Goal: Submit feedback/report problem

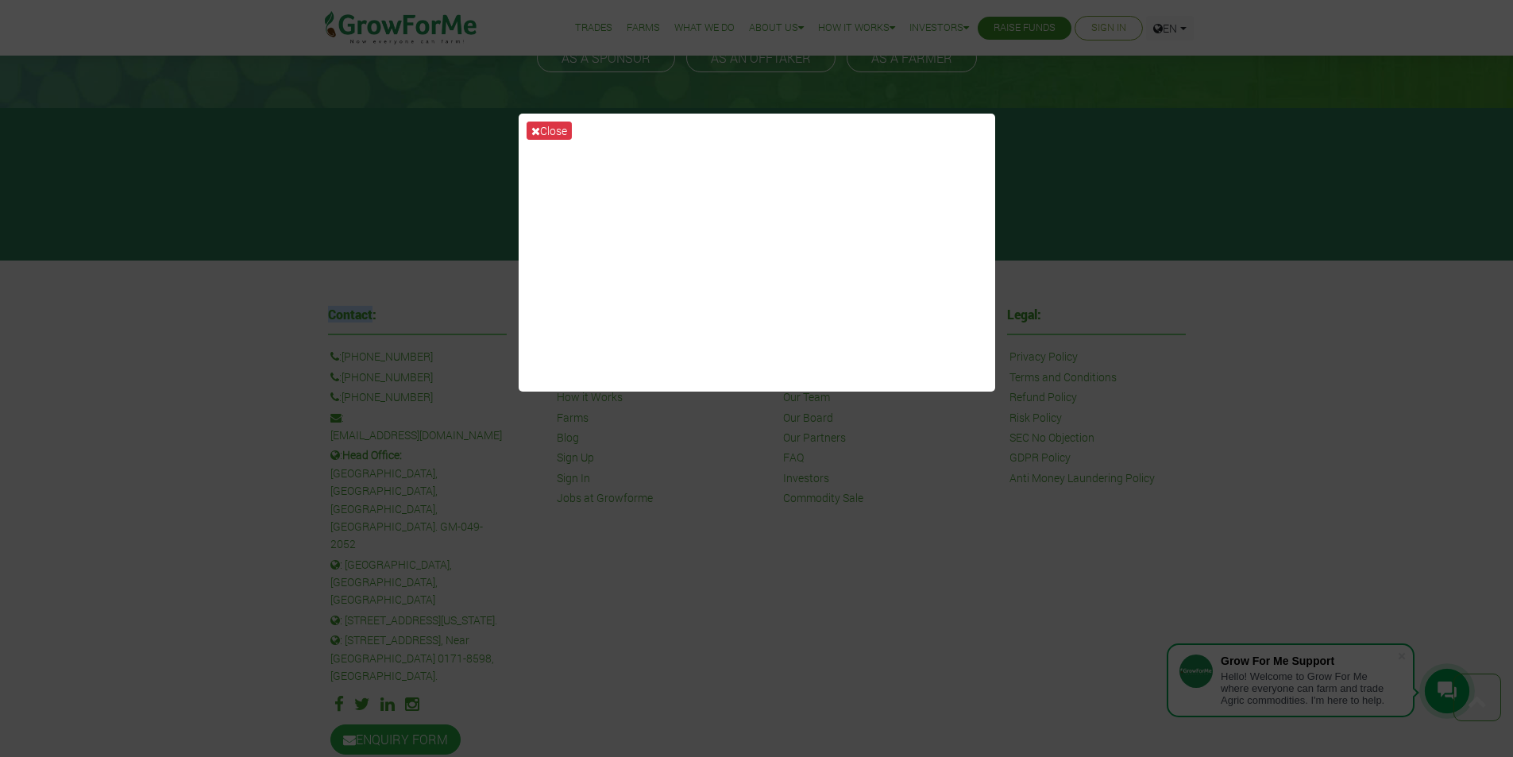
scroll to position [3321, 0]
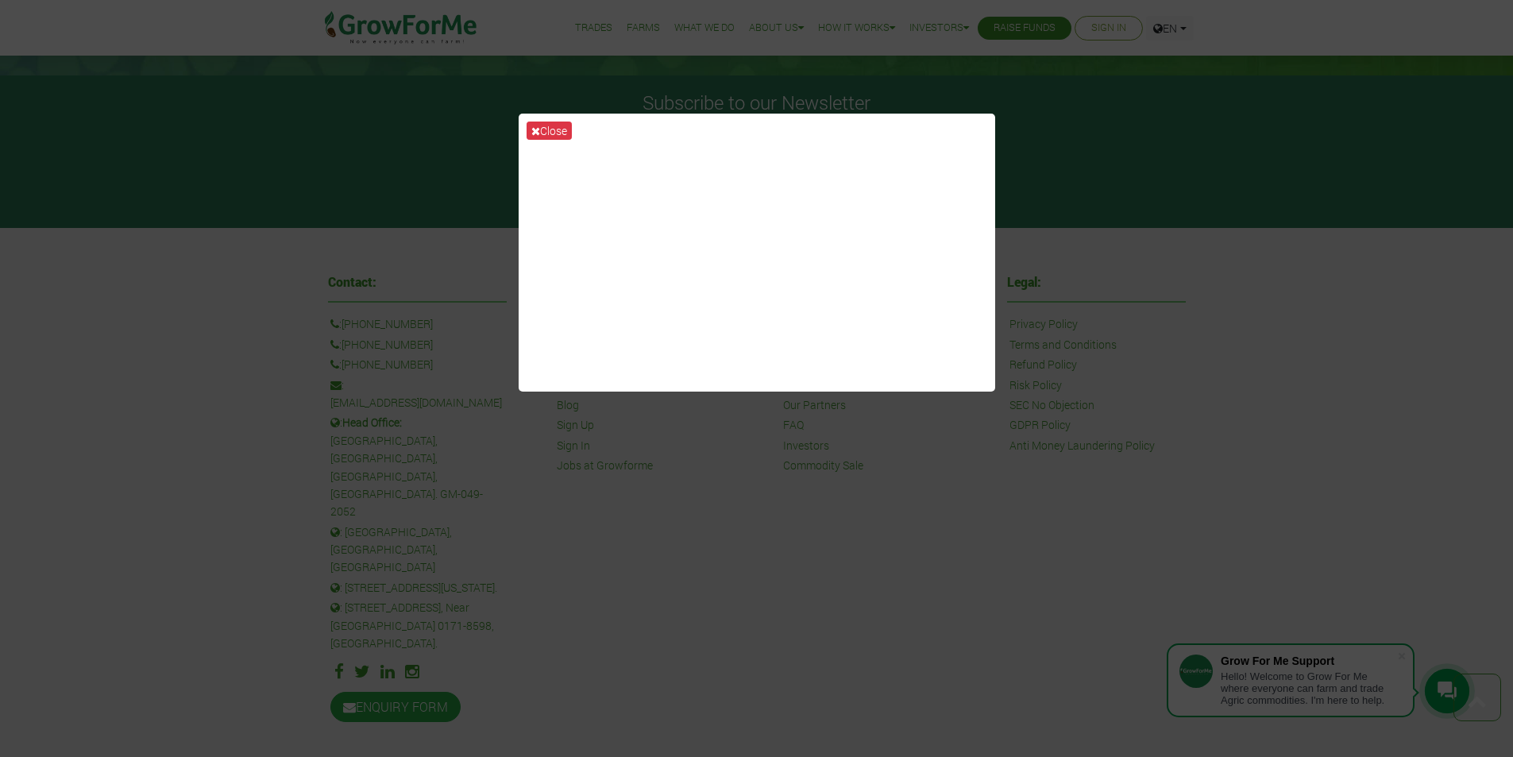
click at [1057, 275] on div "Close" at bounding box center [756, 378] width 1513 height 757
click at [1251, 445] on div "Close" at bounding box center [756, 378] width 1513 height 757
click at [1043, 182] on div "Close" at bounding box center [756, 378] width 1513 height 757
click at [1037, 102] on div "Close" at bounding box center [756, 378] width 1513 height 757
drag, startPoint x: 1027, startPoint y: 109, endPoint x: 1038, endPoint y: 118, distance: 13.5
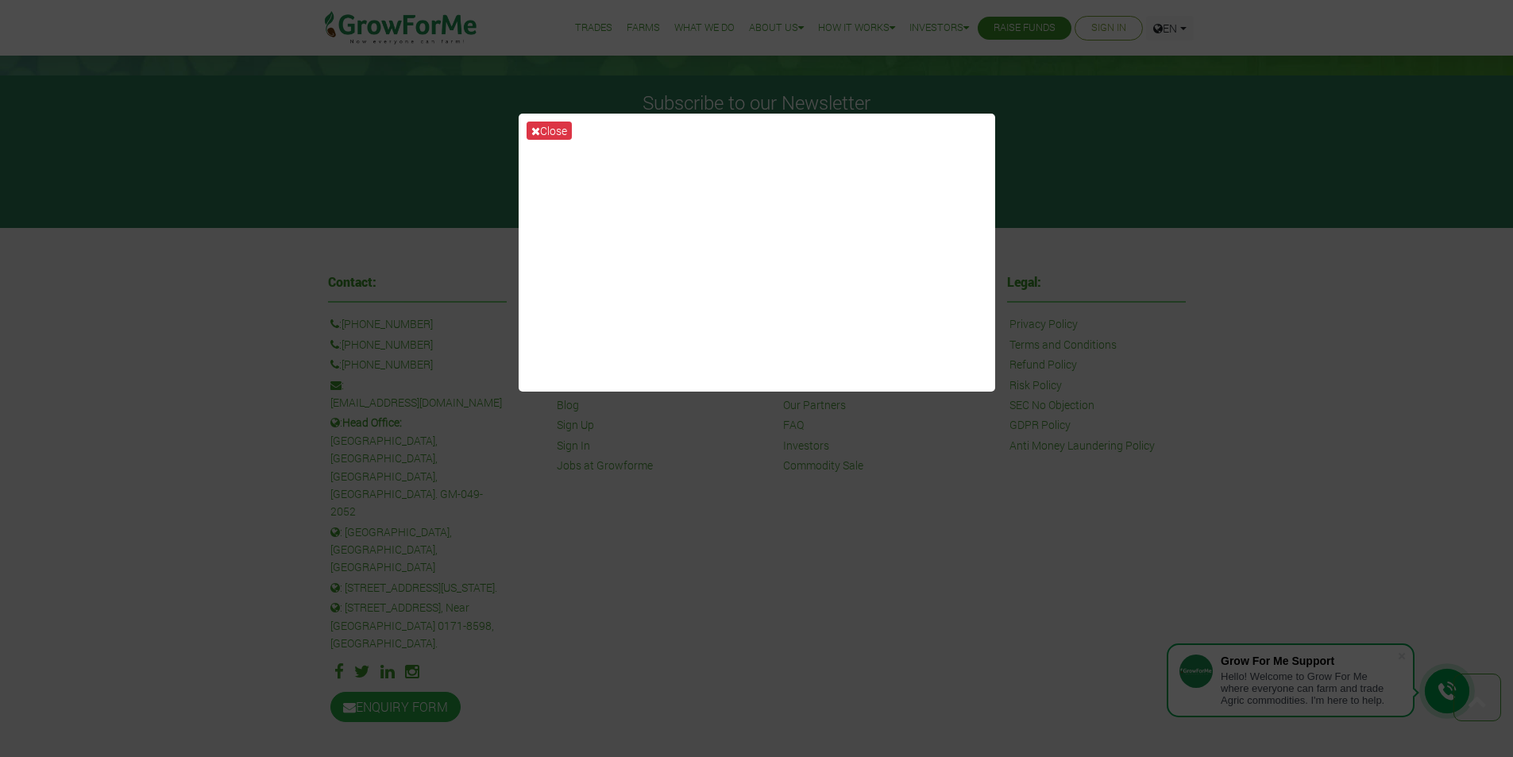
click at [1027, 110] on div "Close" at bounding box center [756, 378] width 1513 height 757
click at [1072, 190] on div "Close" at bounding box center [756, 378] width 1513 height 757
click at [1146, 124] on div "Close" at bounding box center [756, 378] width 1513 height 757
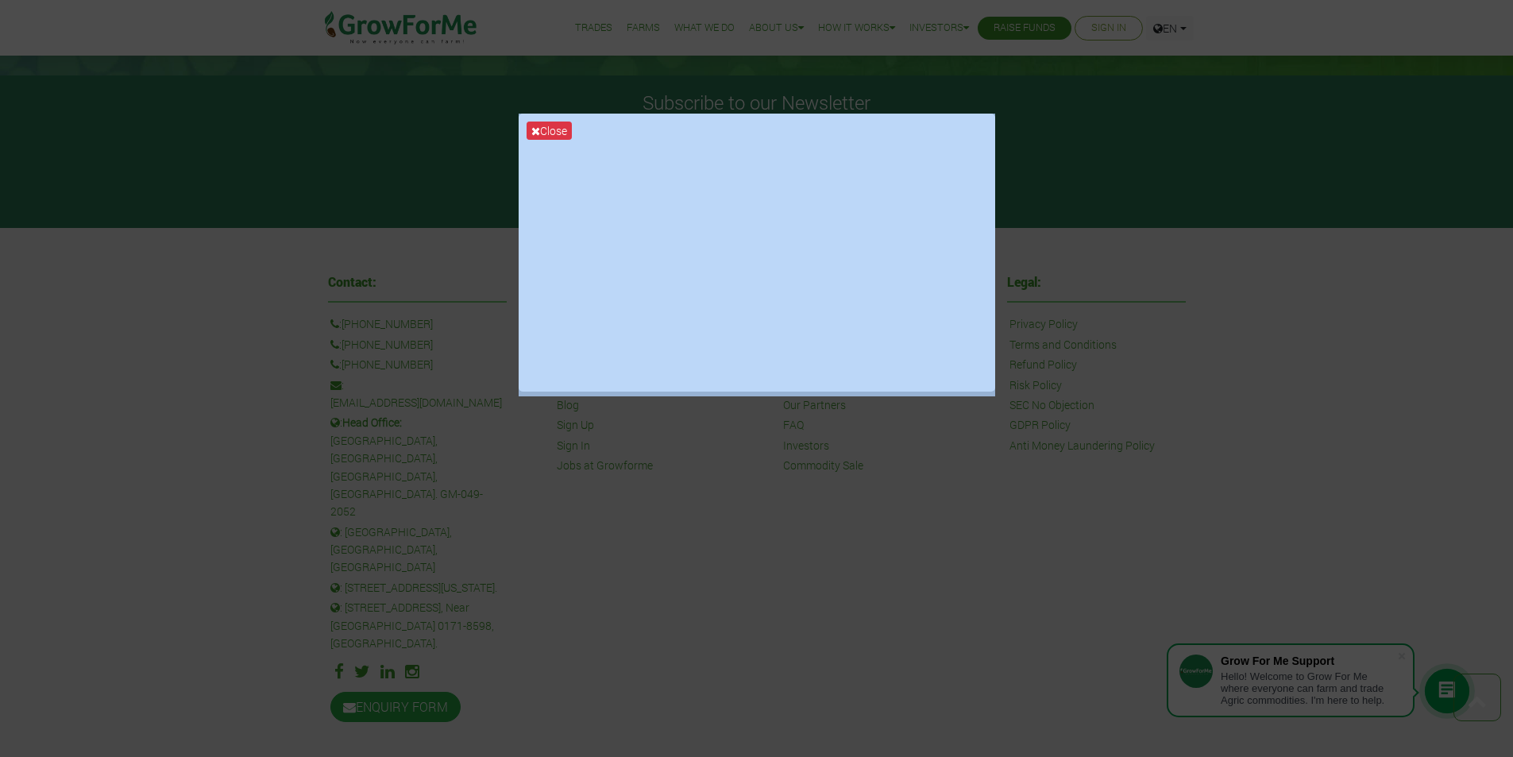
click at [1146, 124] on div "Close" at bounding box center [756, 378] width 1513 height 757
drag, startPoint x: 549, startPoint y: 129, endPoint x: 728, endPoint y: 292, distance: 241.7
click at [549, 133] on button "Close" at bounding box center [548, 130] width 45 height 18
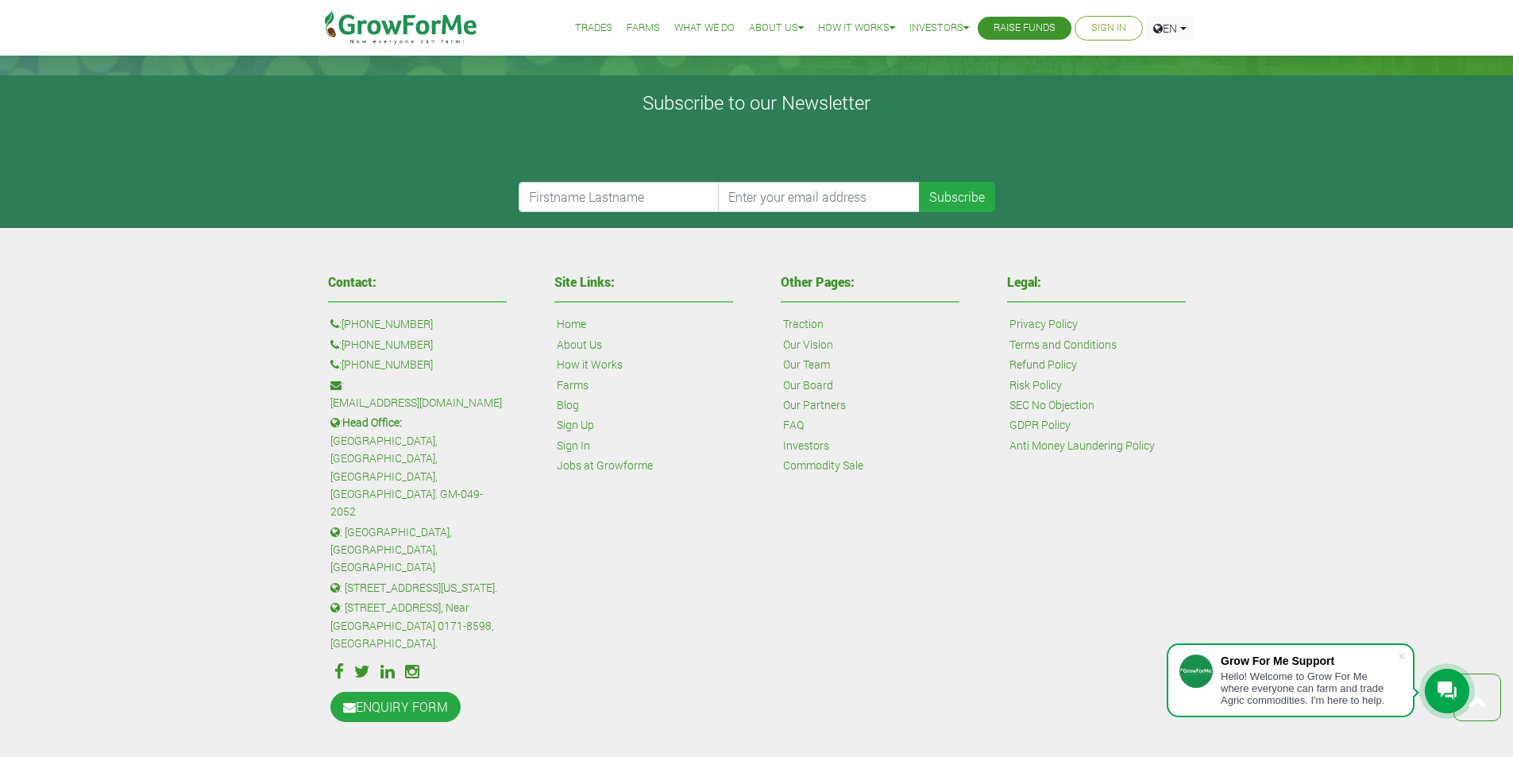
drag, startPoint x: 1436, startPoint y: 687, endPoint x: 1398, endPoint y: 687, distance: 38.1
click at [1429, 687] on div at bounding box center [1446, 691] width 44 height 44
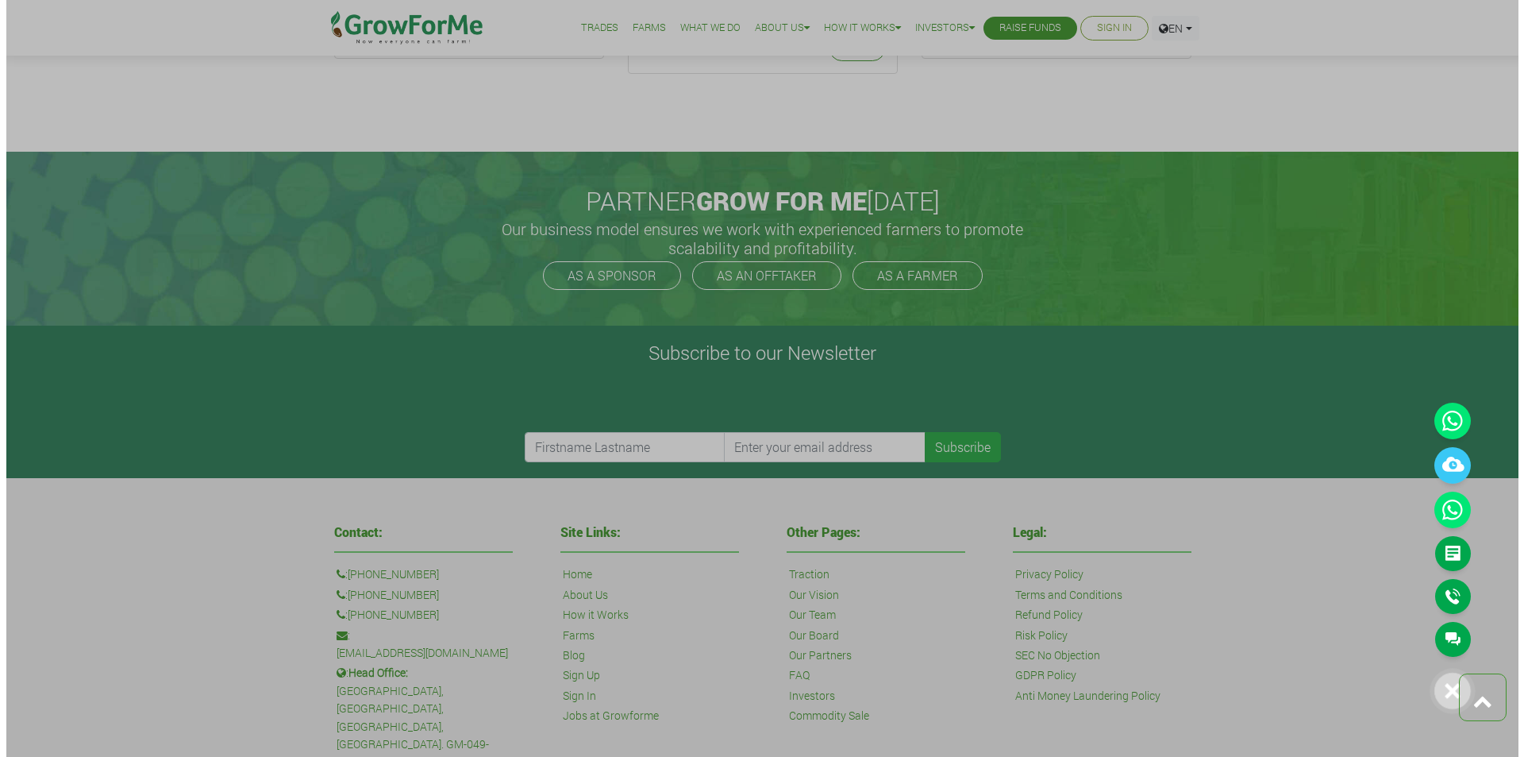
scroll to position [3057, 0]
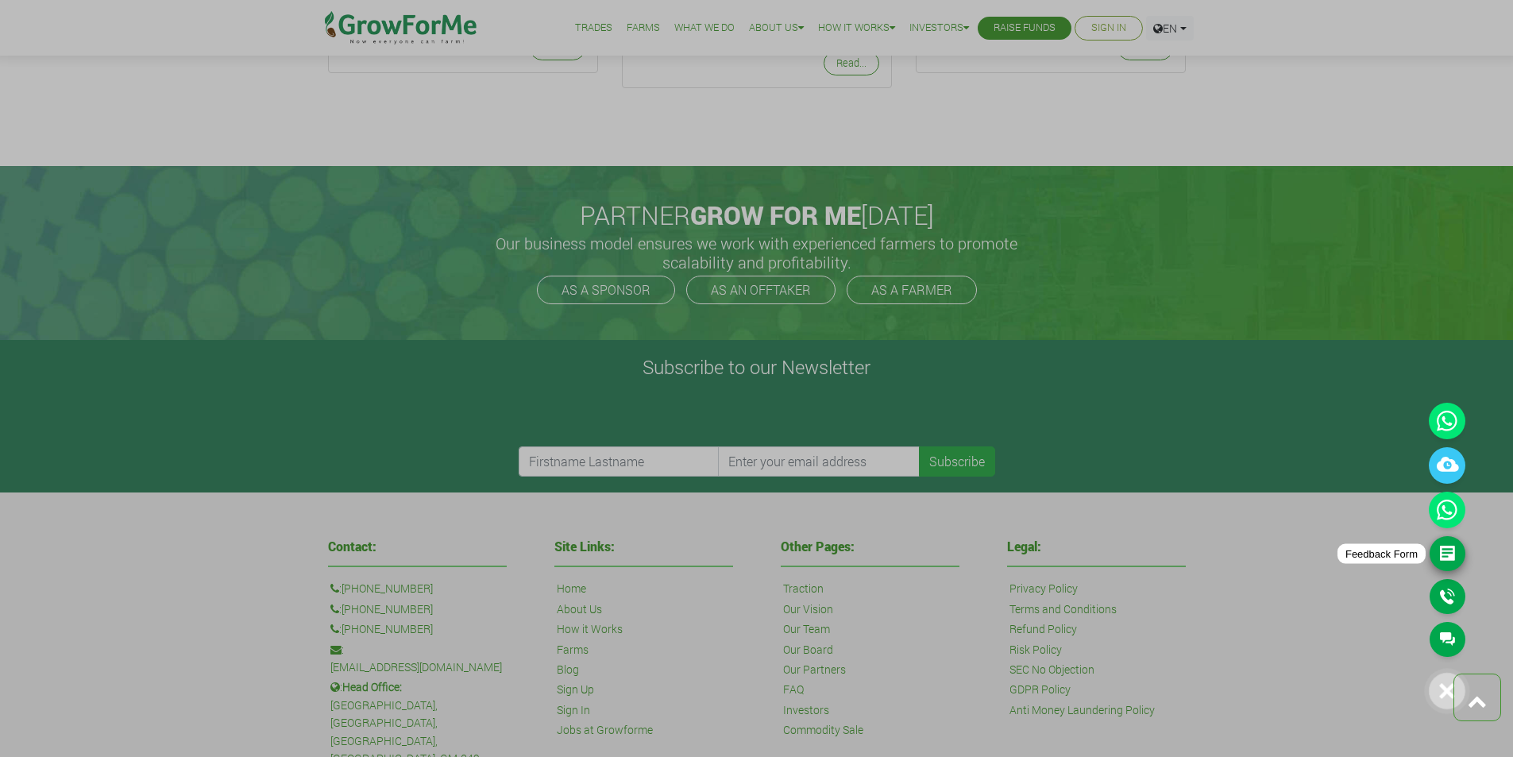
click at [1452, 566] on link "Feedback Form" at bounding box center [1447, 553] width 36 height 35
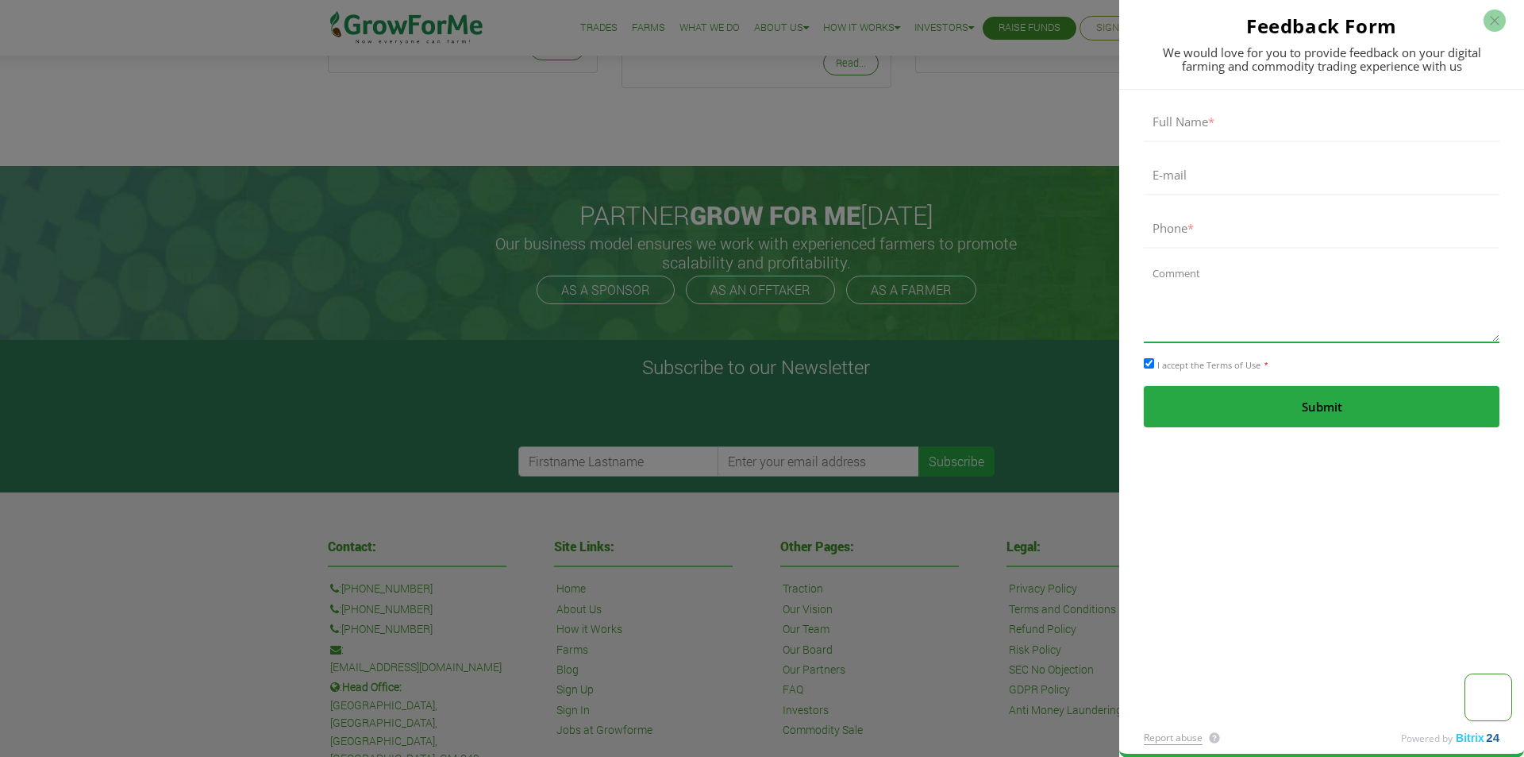
click at [1213, 333] on textarea at bounding box center [1322, 301] width 356 height 83
click at [1240, 321] on textarea at bounding box center [1322, 301] width 356 height 83
type textarea "v"
click at [1239, 316] on textarea "v" at bounding box center [1322, 301] width 356 height 83
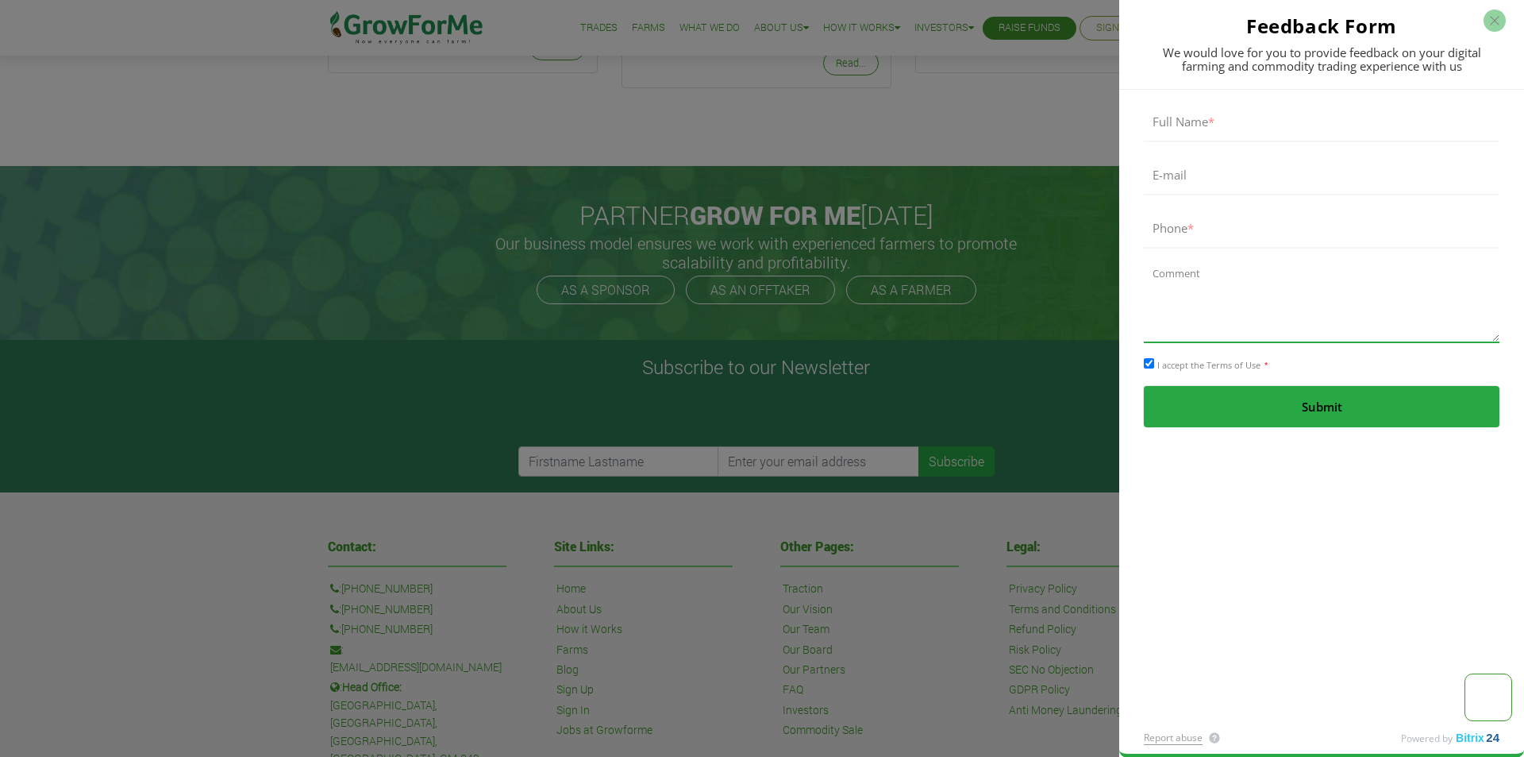
click at [1247, 328] on textarea at bounding box center [1322, 301] width 356 height 83
paste textarea "I recently met with clients in the area and thought you might like a cleaning q…"
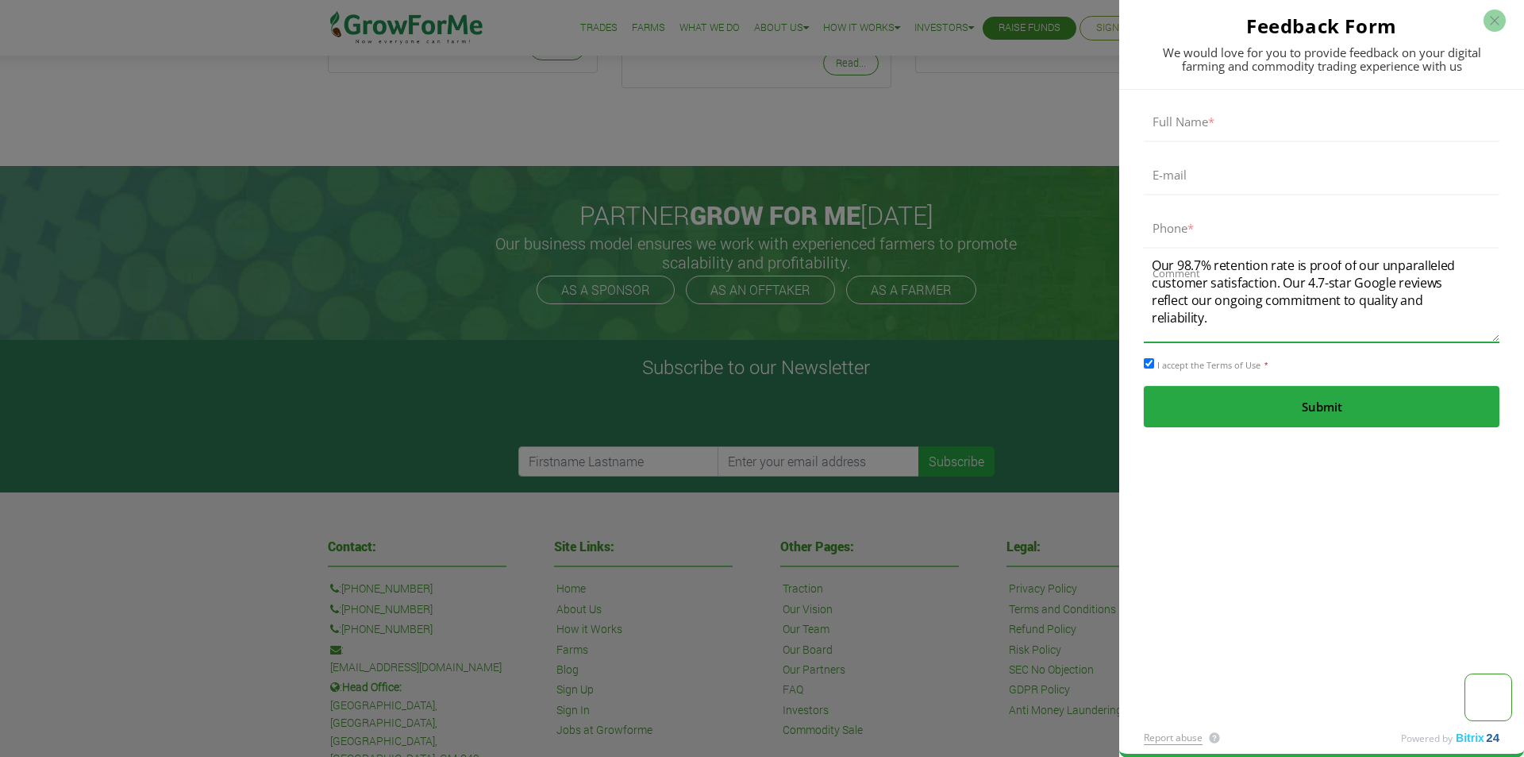
type textarea "I recently met with clients in the area and thought you might like a cleaning q…"
click at [1201, 173] on input "email" at bounding box center [1322, 174] width 356 height 41
type input "[PERSON_NAME][EMAIL_ADDRESS][DOMAIN_NAME]"
type input "[PERSON_NAME]"
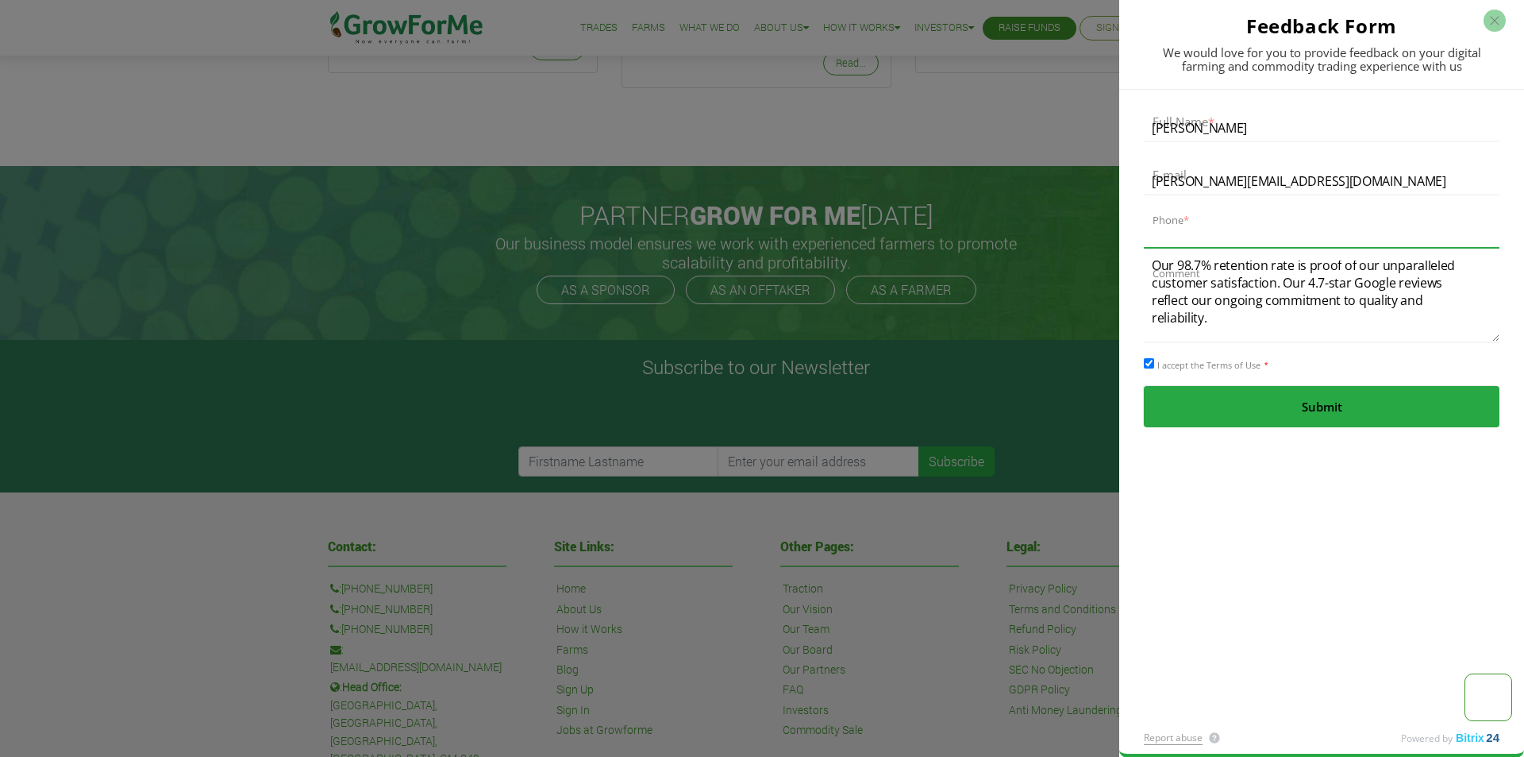
type input "[PHONE_NUMBER]"
click at [1408, 448] on div "Full Name * [PERSON_NAME][EMAIL_ADDRESS][DOMAIN_NAME] E-mail * [PHONE_NUMBER] P…" at bounding box center [1322, 410] width 405 height 640
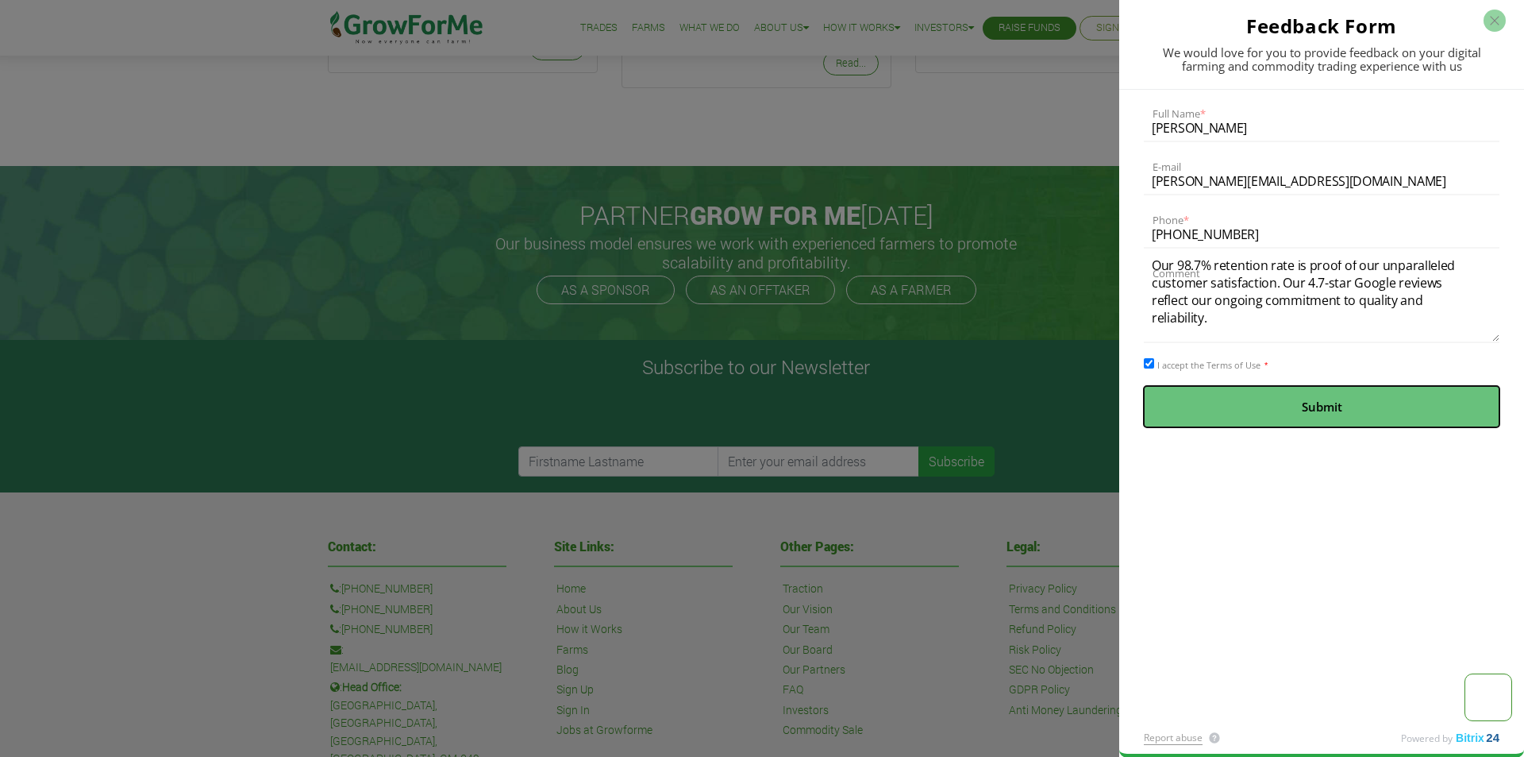
click at [1385, 416] on button "Submit" at bounding box center [1322, 406] width 356 height 41
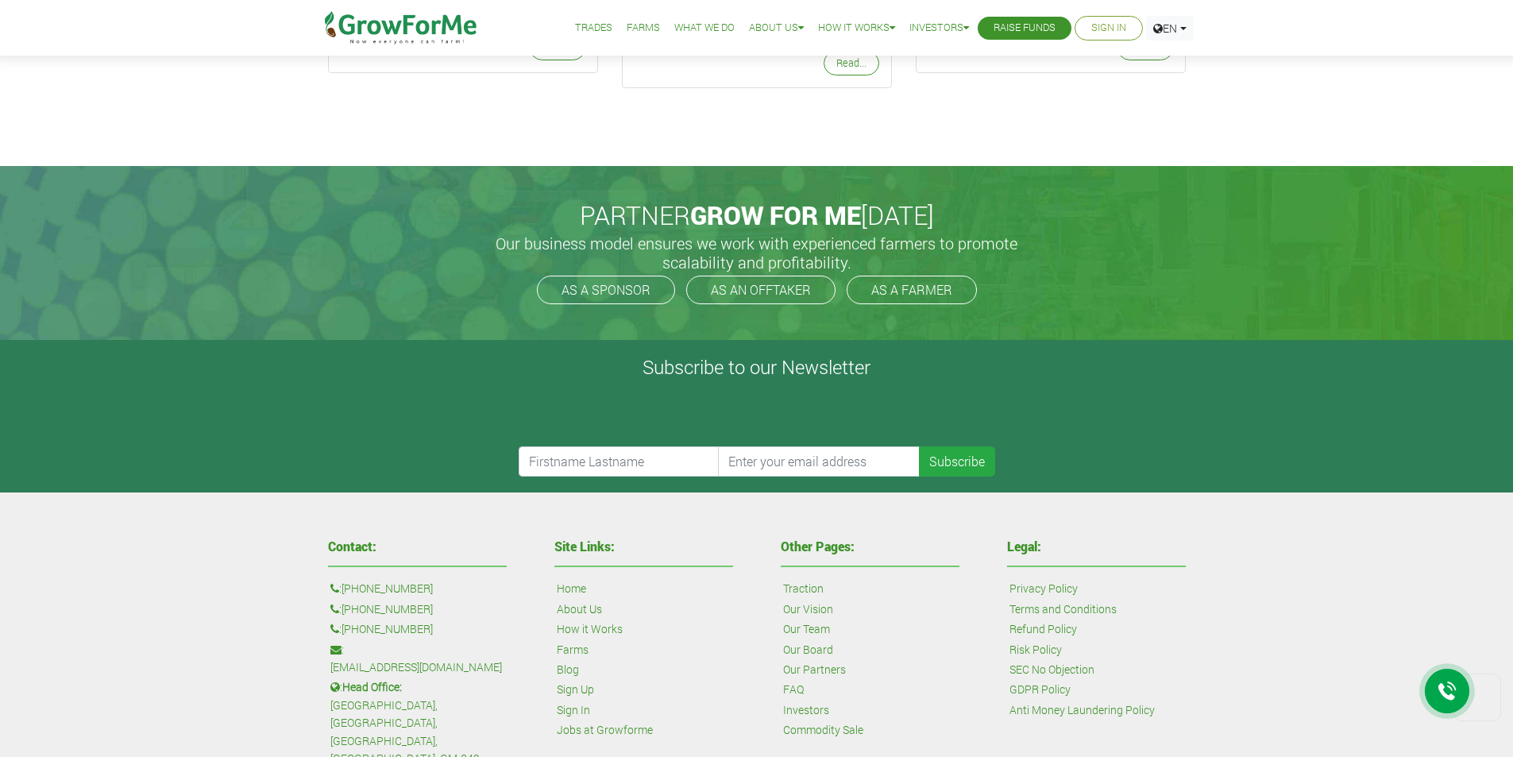
scroll to position [3057, 0]
